Goal: Task Accomplishment & Management: Use online tool/utility

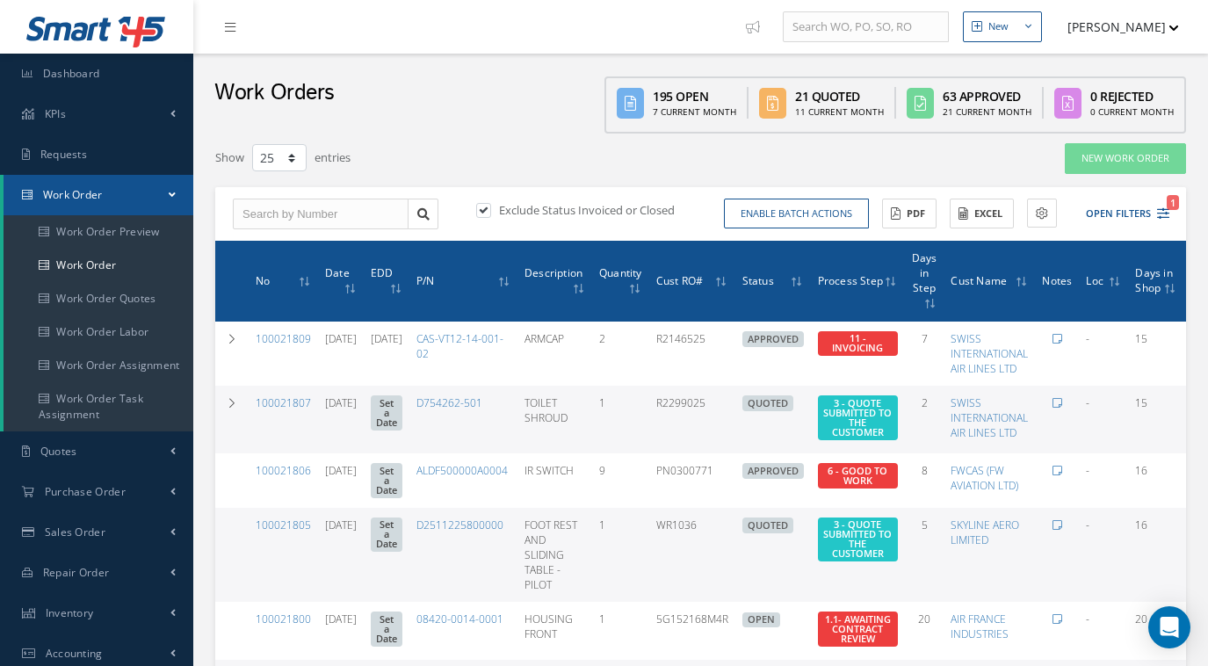
select select "25"
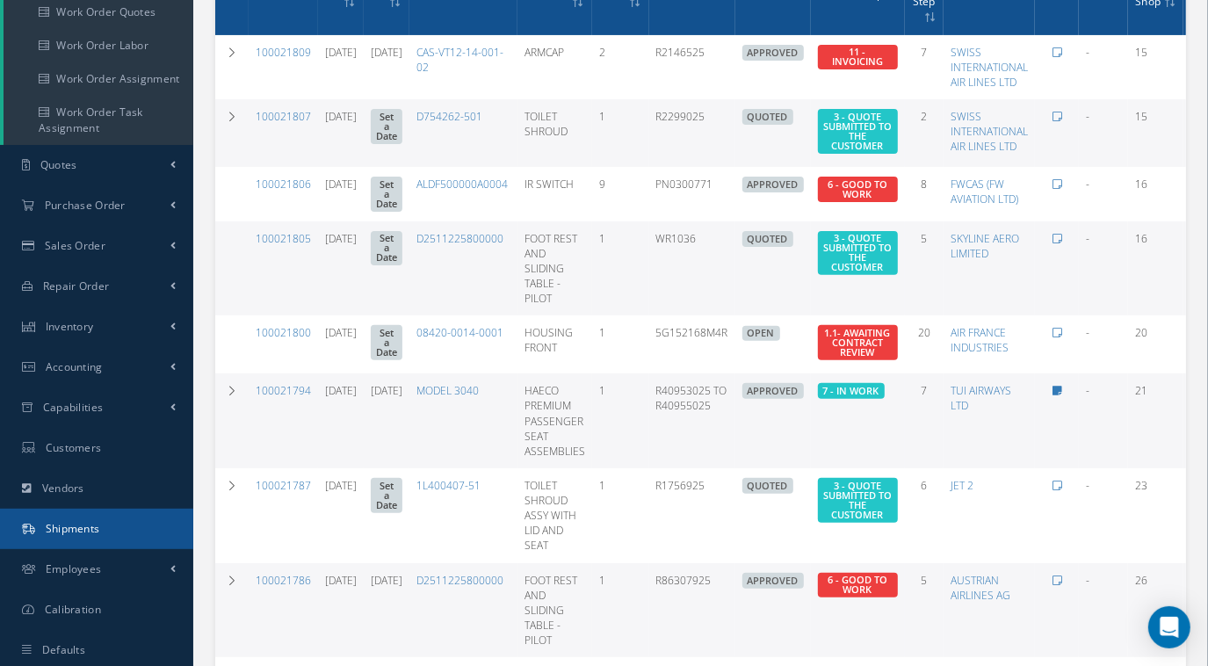
scroll to position [278, 0]
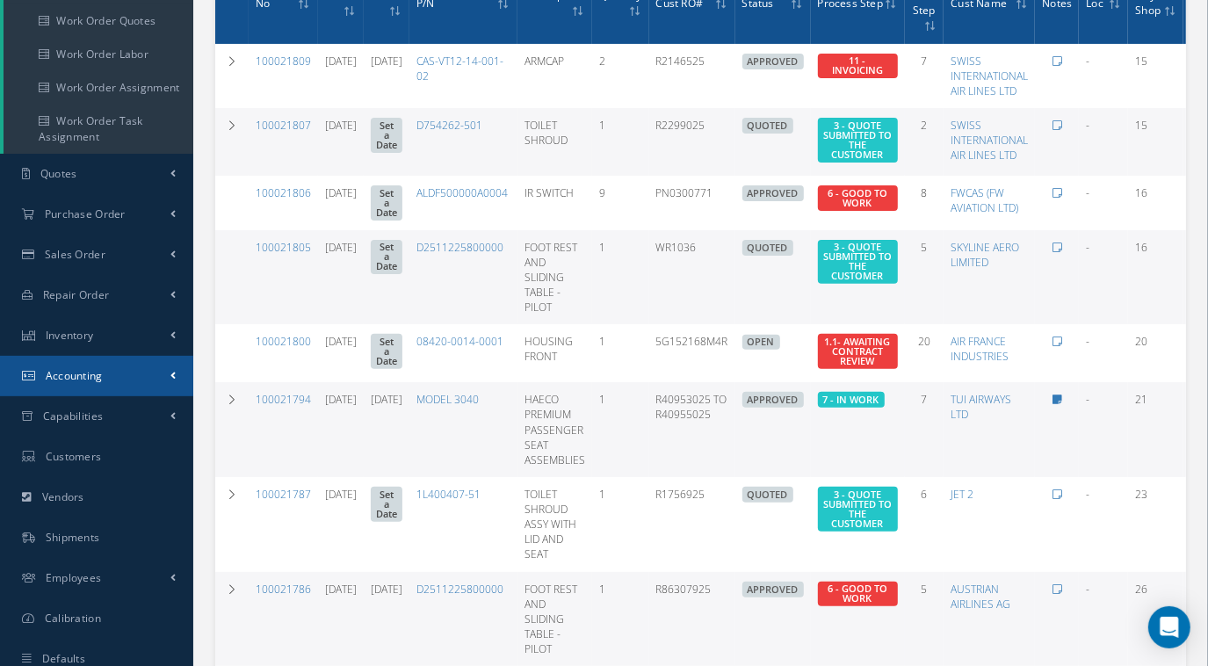
click at [113, 378] on link "Accounting" at bounding box center [96, 376] width 193 height 40
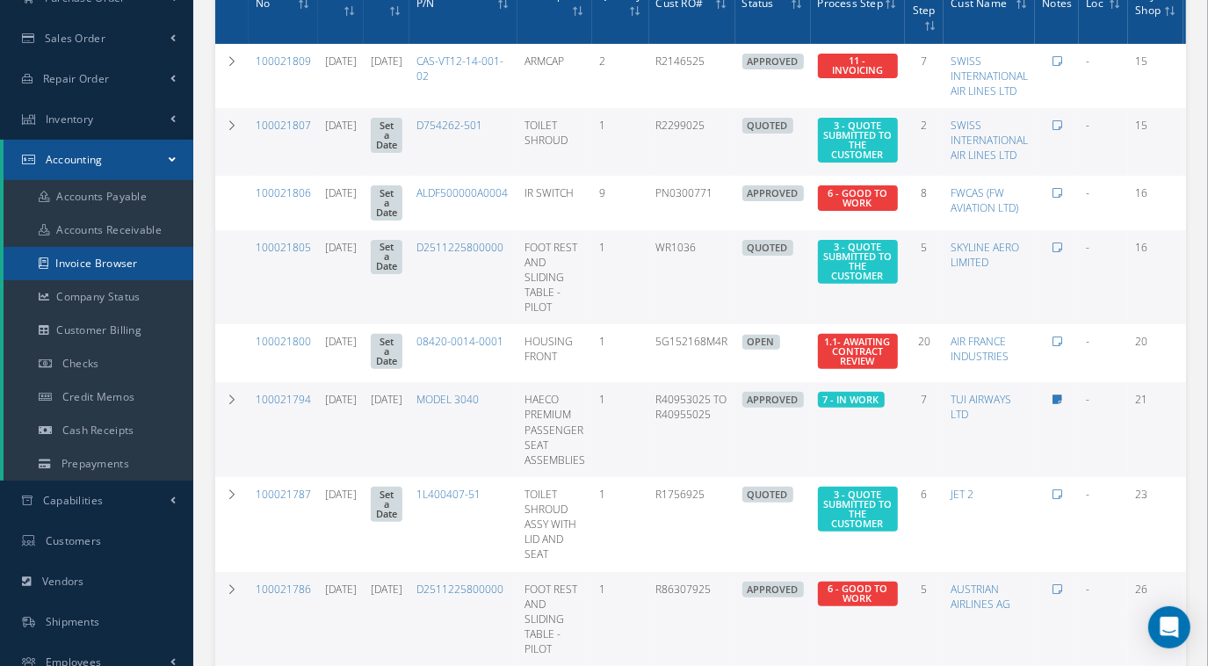
click at [121, 271] on link "Invoice Browser" at bounding box center [99, 263] width 190 height 33
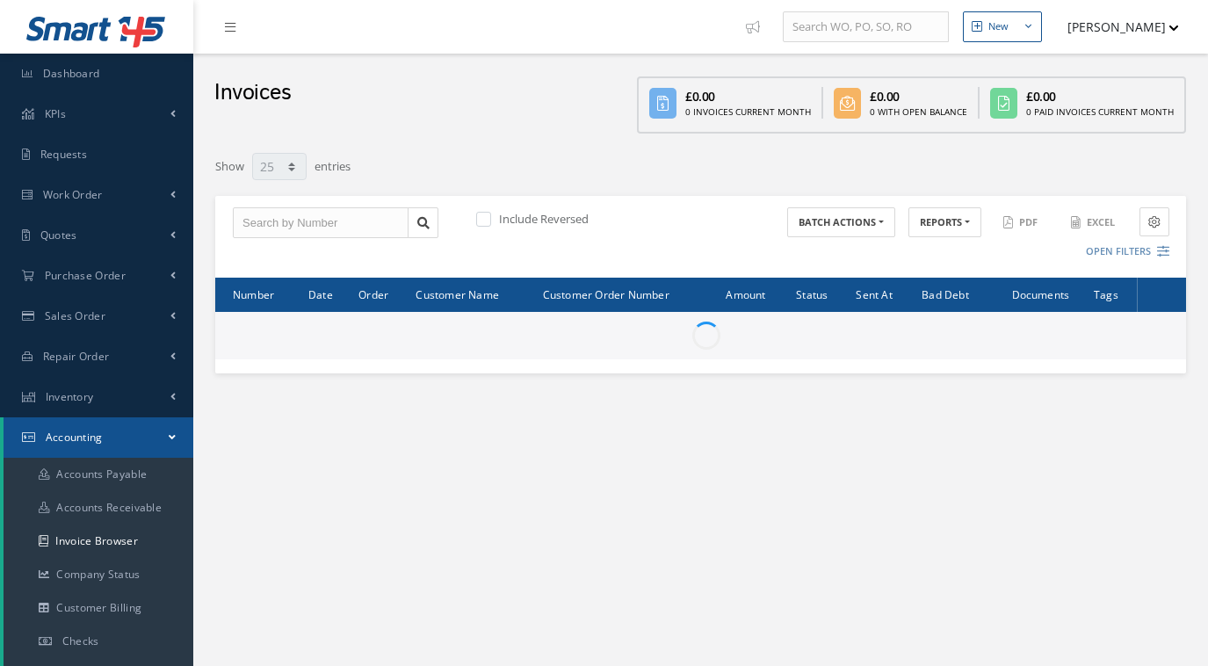
select select "25"
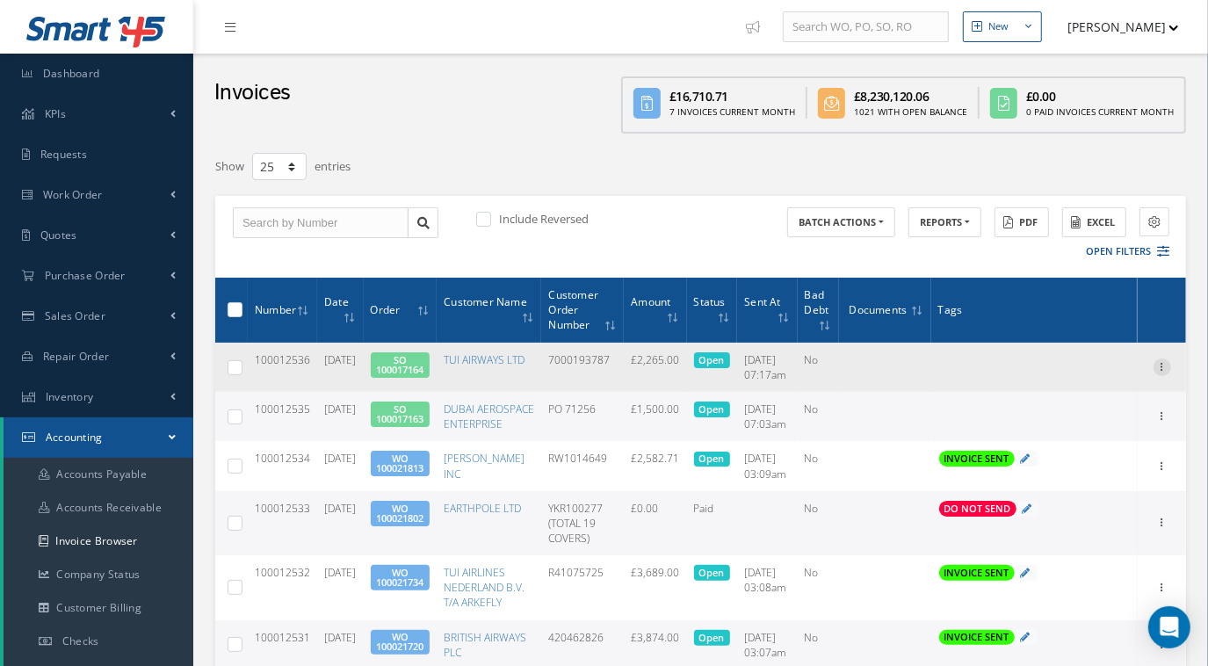
click at [1162, 360] on icon at bounding box center [1163, 366] width 18 height 14
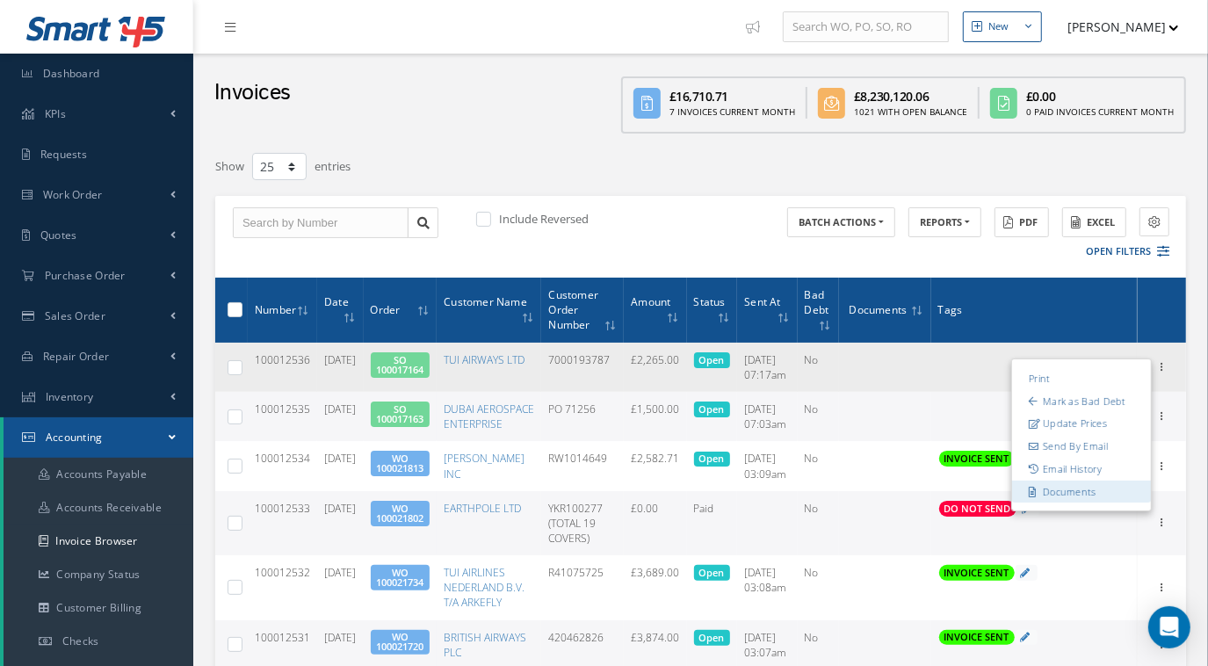
click at [1069, 494] on link "Documents" at bounding box center [1081, 492] width 139 height 23
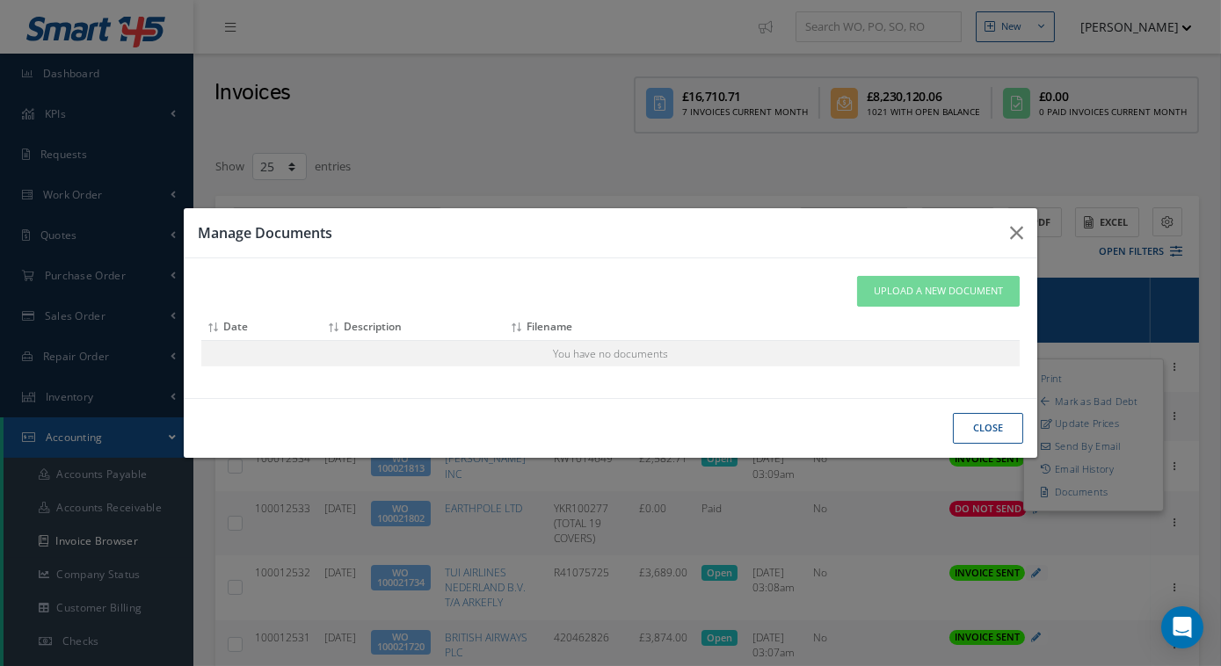
click at [0, 0] on button "close" at bounding box center [0, 0] width 0 height 0
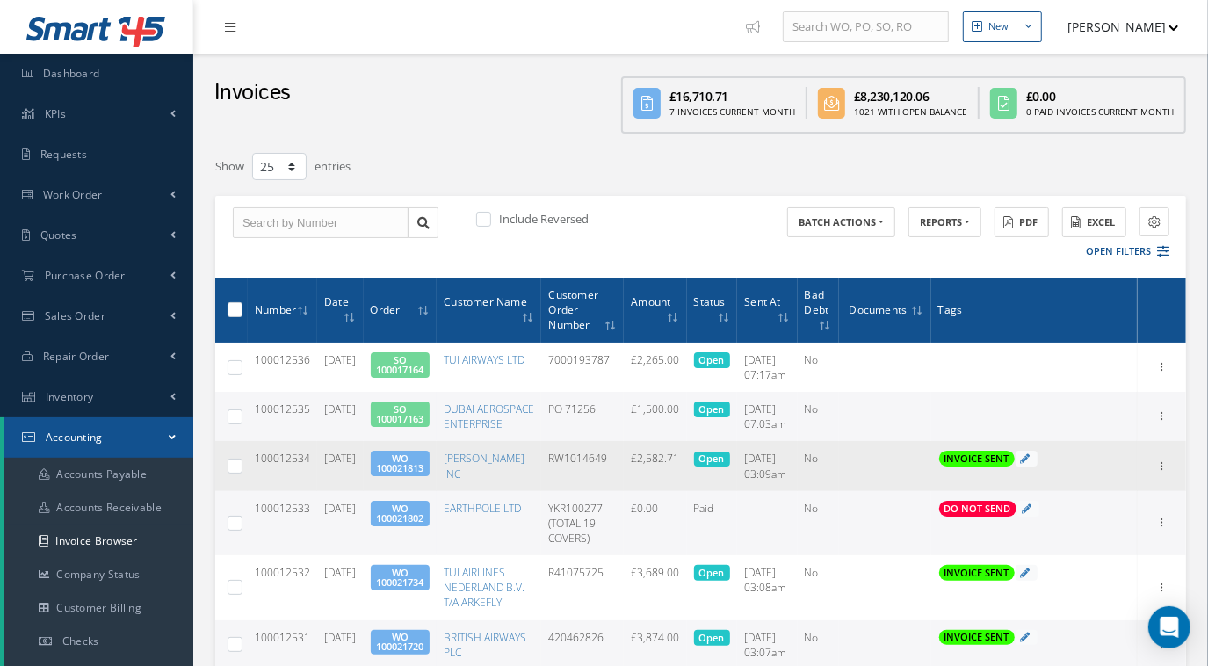
click at [1156, 490] on td "Print Mark as Bad Debt Update Prices Send By Email Email History Documents" at bounding box center [1162, 465] width 48 height 49
click at [1157, 472] on icon at bounding box center [1163, 465] width 18 height 14
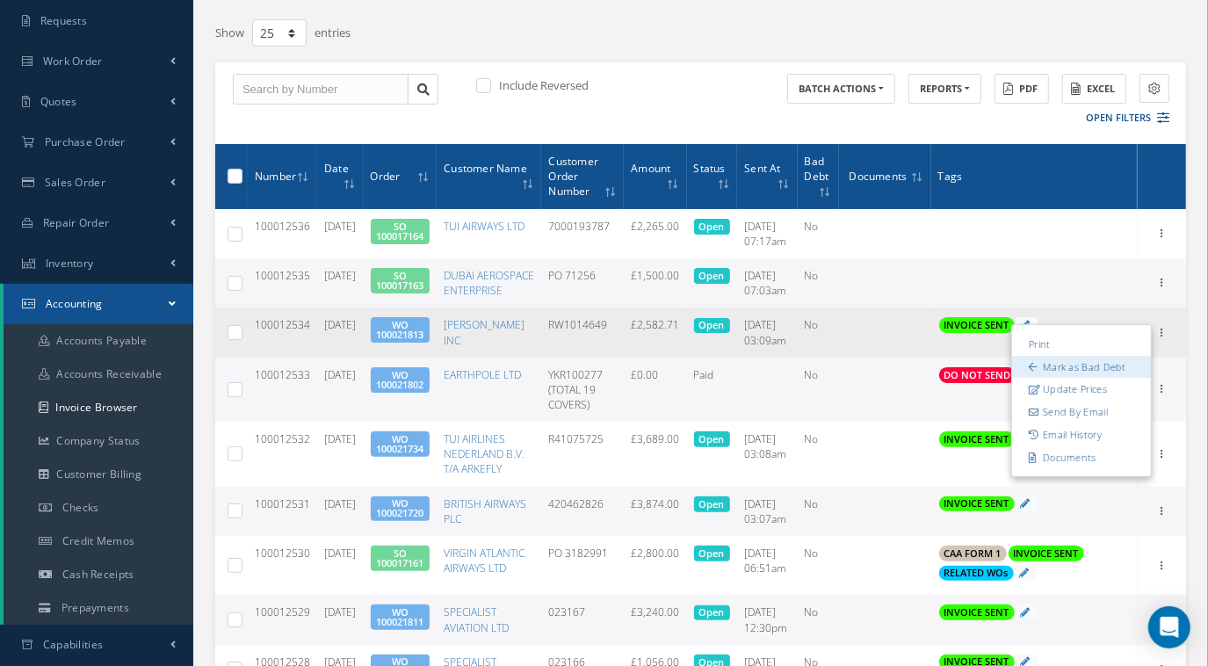
scroll to position [134, 0]
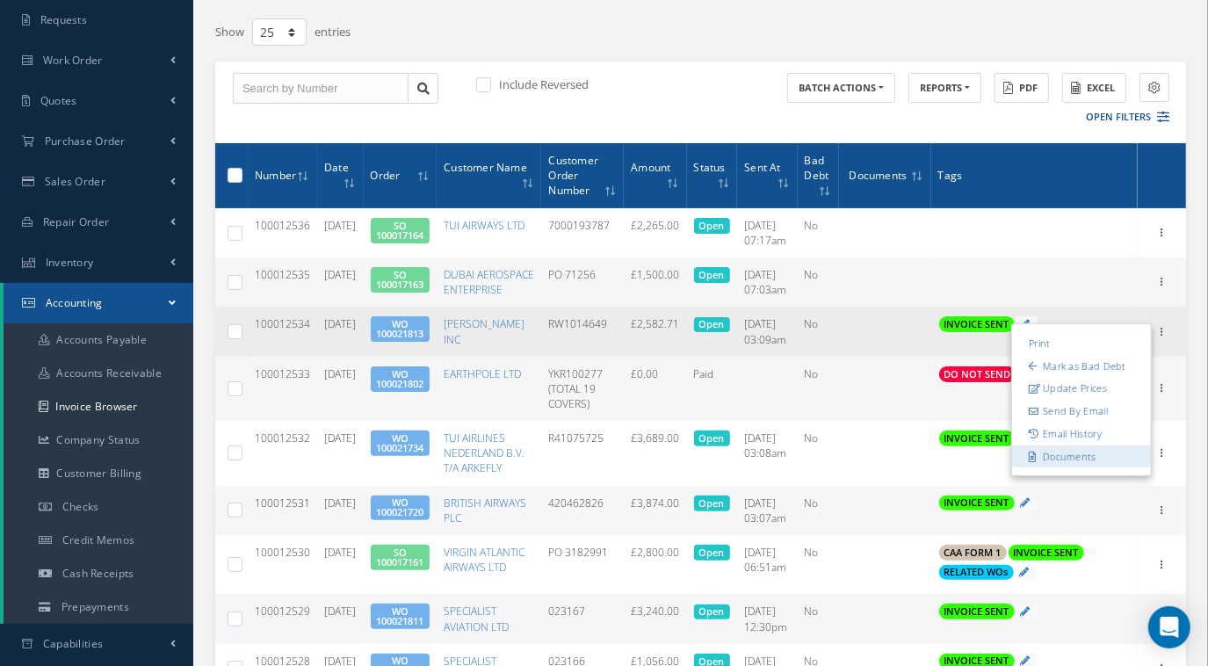
click at [1069, 467] on link "Documents" at bounding box center [1081, 456] width 139 height 23
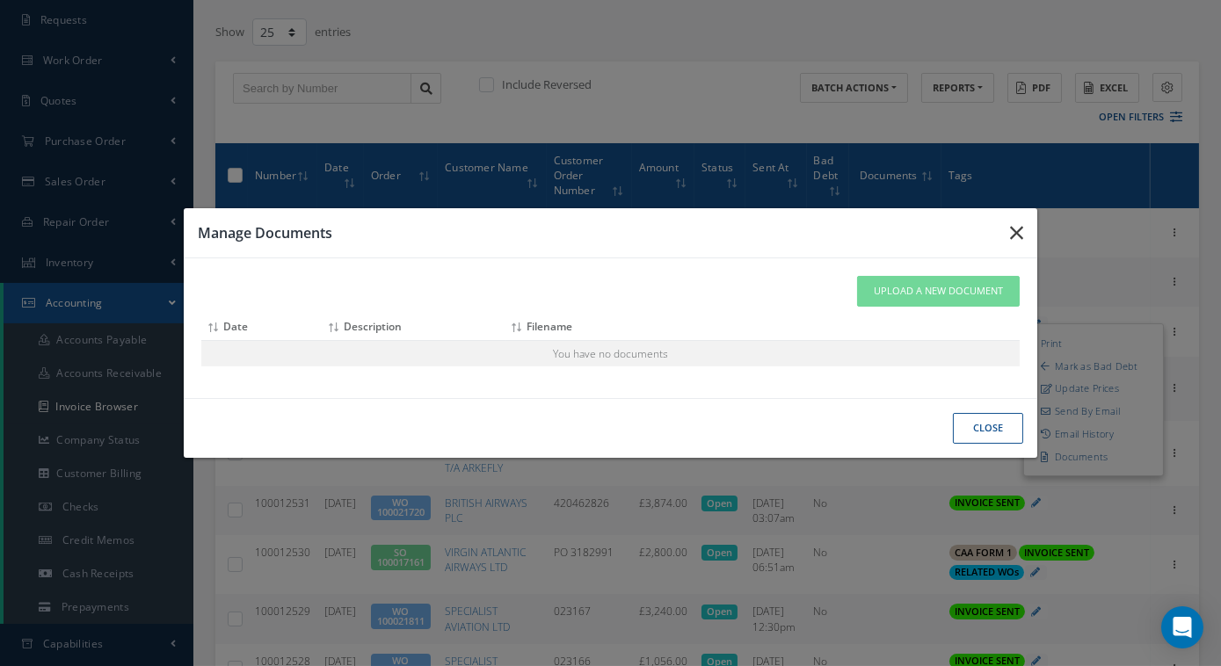
click at [1009, 230] on button "button" at bounding box center [1016, 232] width 41 height 49
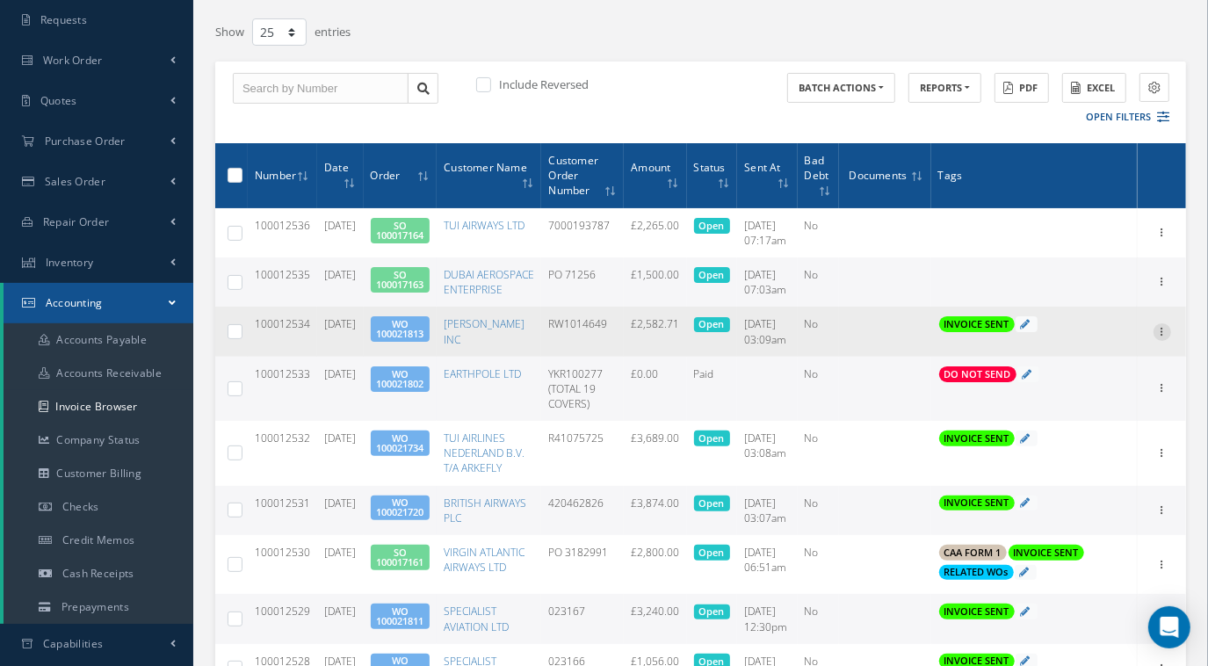
click at [1157, 337] on icon at bounding box center [1163, 330] width 18 height 14
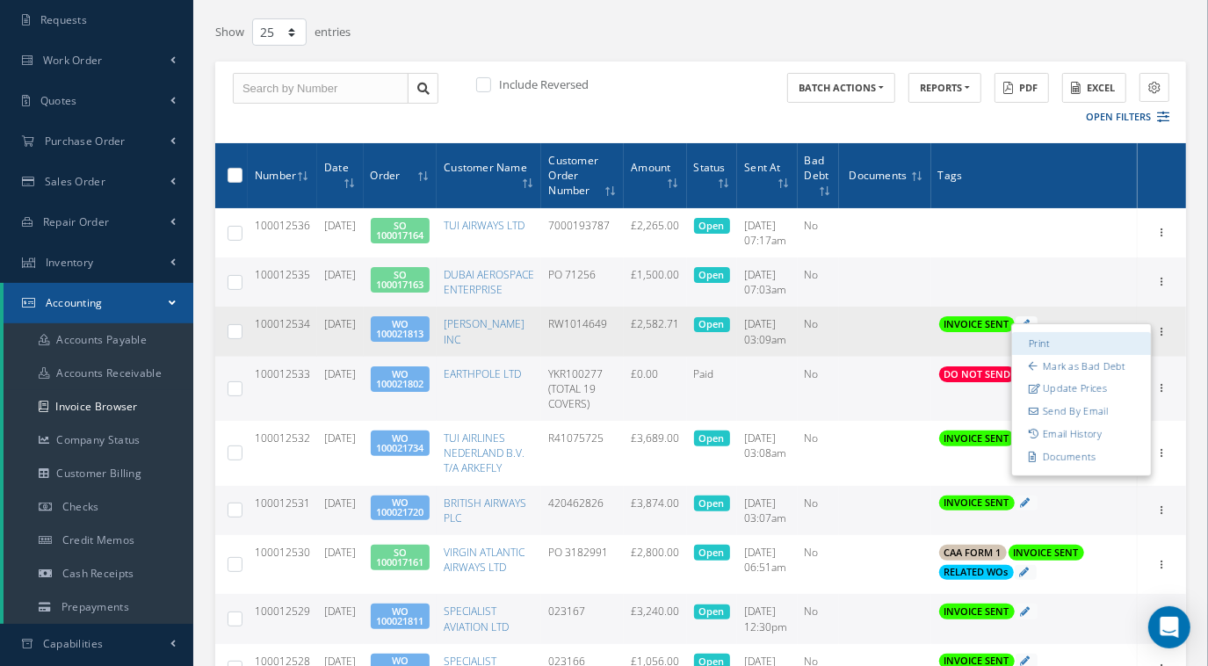
click at [1051, 355] on link "Print" at bounding box center [1081, 343] width 139 height 23
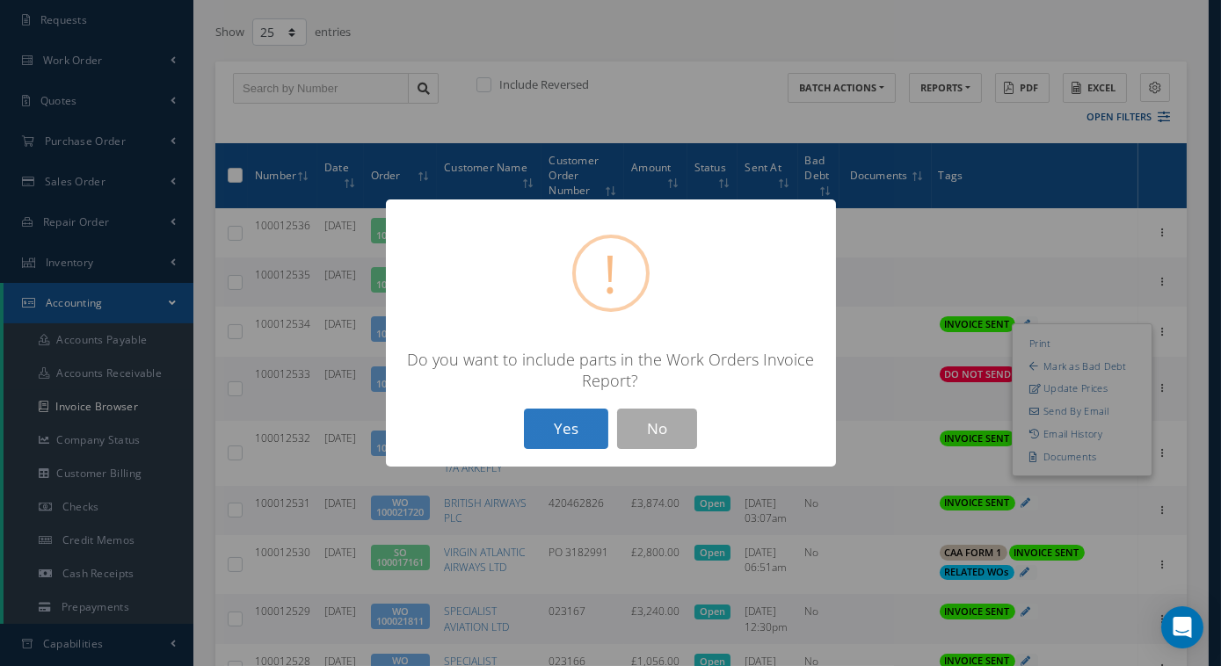
click at [580, 419] on button "Yes" at bounding box center [566, 429] width 84 height 41
